Goal: Contribute content

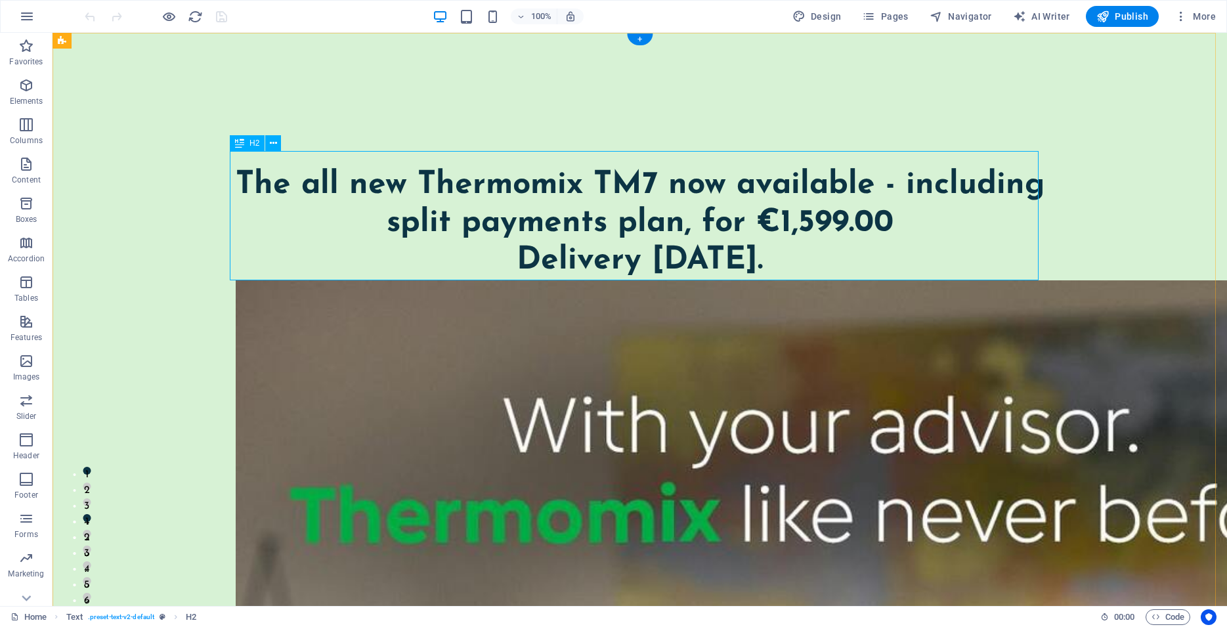
click at [670, 261] on div "​ The all new Thermomix TM7 now available - including split payments plan, for …" at bounding box center [640, 215] width 809 height 129
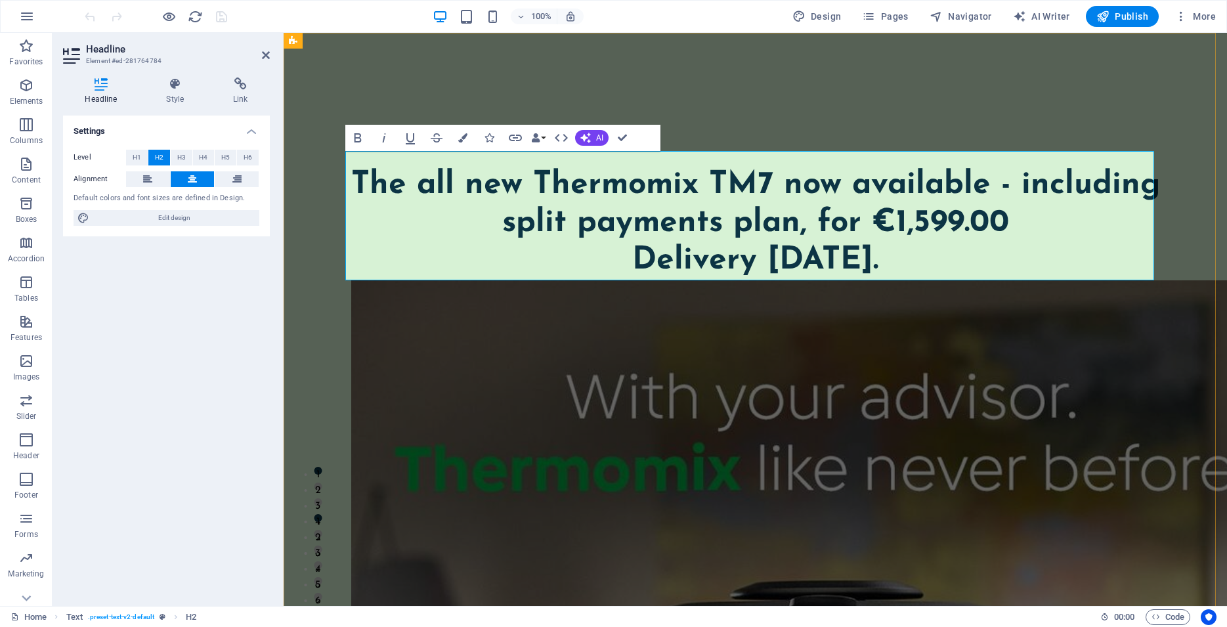
click at [779, 254] on span "The all new Thermomix TM7 now available - including split payments plan, for €1…" at bounding box center [755, 222] width 809 height 107
click at [796, 263] on span "The all new Thermomix TM7 now available - including split payments plan, for €1…" at bounding box center [755, 222] width 809 height 107
click at [622, 263] on span "The all new Thermomix TM7 now available - including split payments plan, for €1…" at bounding box center [755, 222] width 809 height 107
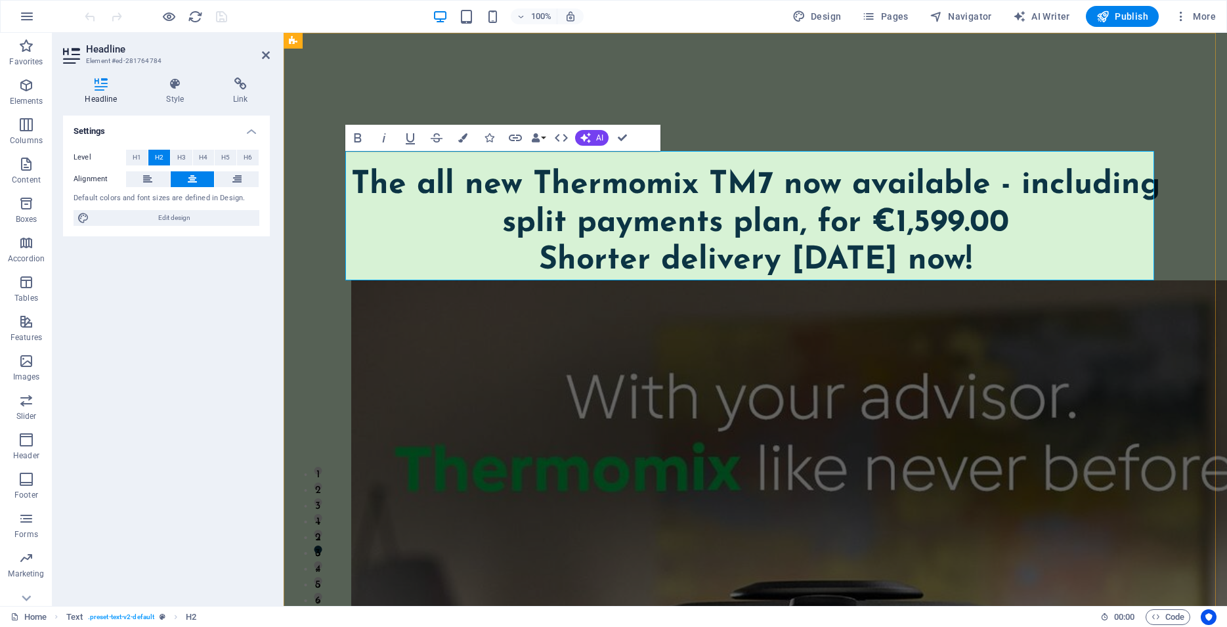
click at [656, 264] on span "The all new Thermomix TM7 now available - including split payments plan, for €1…" at bounding box center [755, 222] width 809 height 107
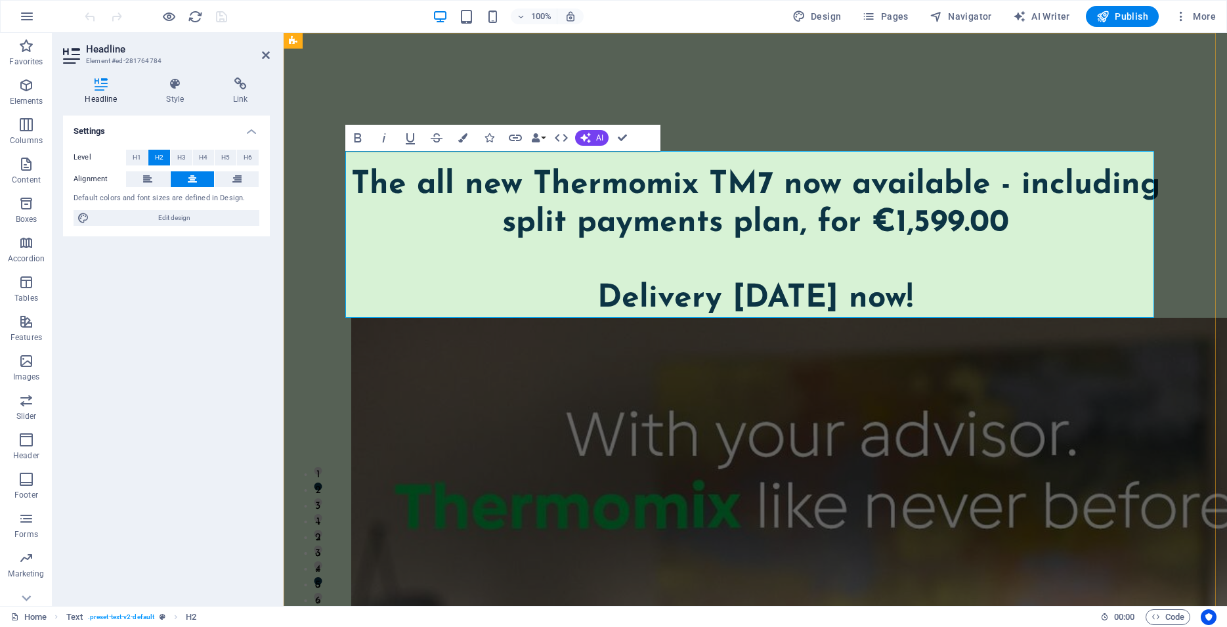
click at [758, 262] on h2 "The all new Thermomix TM7 now available - including split payments plan, for €1…" at bounding box center [755, 242] width 809 height 151
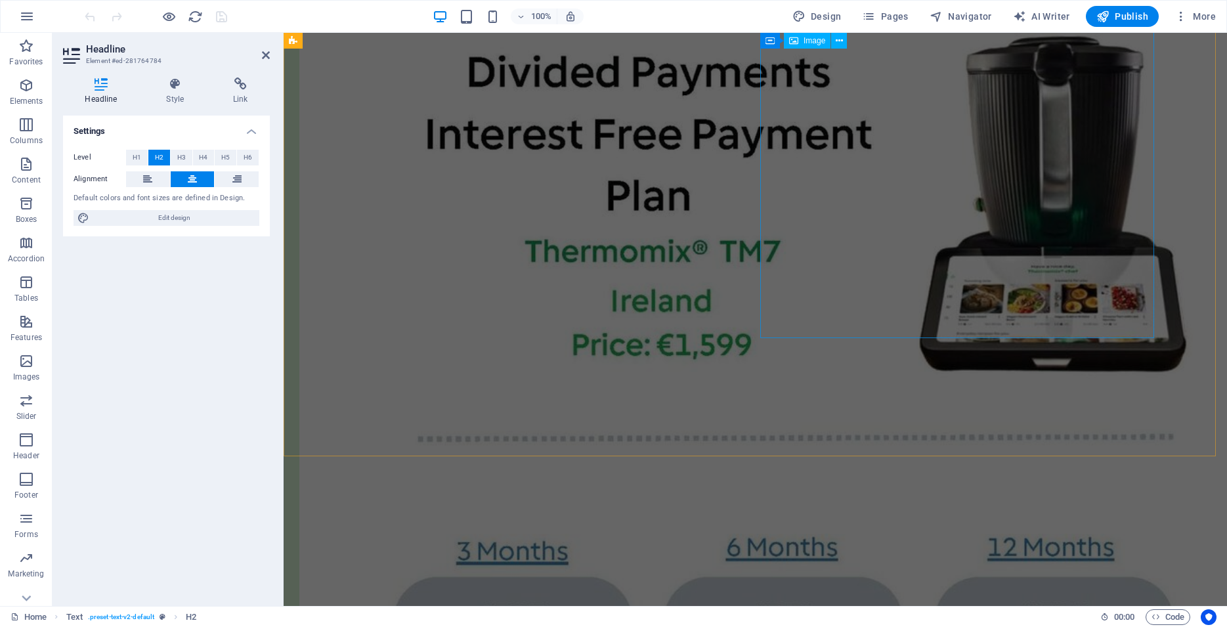
scroll to position [4387, 0]
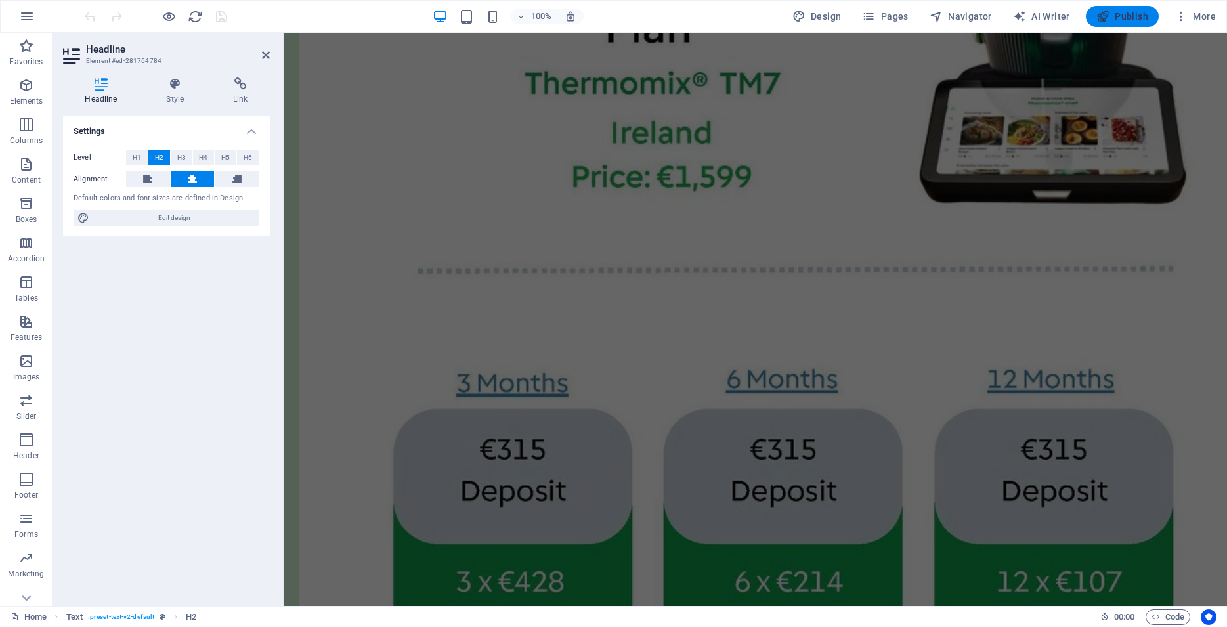
click at [1124, 14] on span "Publish" at bounding box center [1122, 16] width 52 height 13
